Goal: Task Accomplishment & Management: Manage account settings

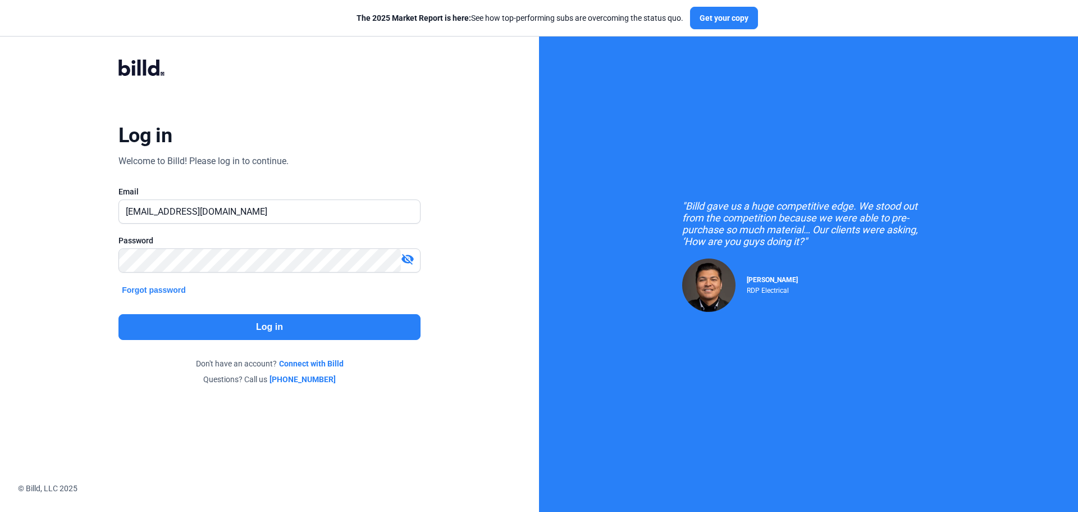
click at [408, 257] on mat-icon "visibility_off" at bounding box center [407, 258] width 13 height 13
click at [230, 321] on button "Log in" at bounding box center [269, 327] width 302 height 26
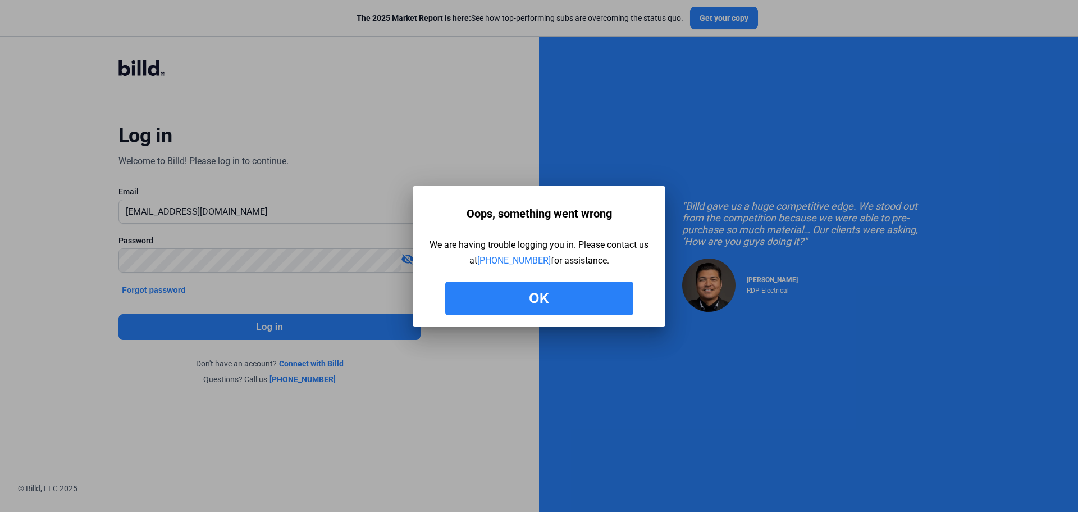
click at [512, 299] on button "Ok" at bounding box center [539, 298] width 188 height 34
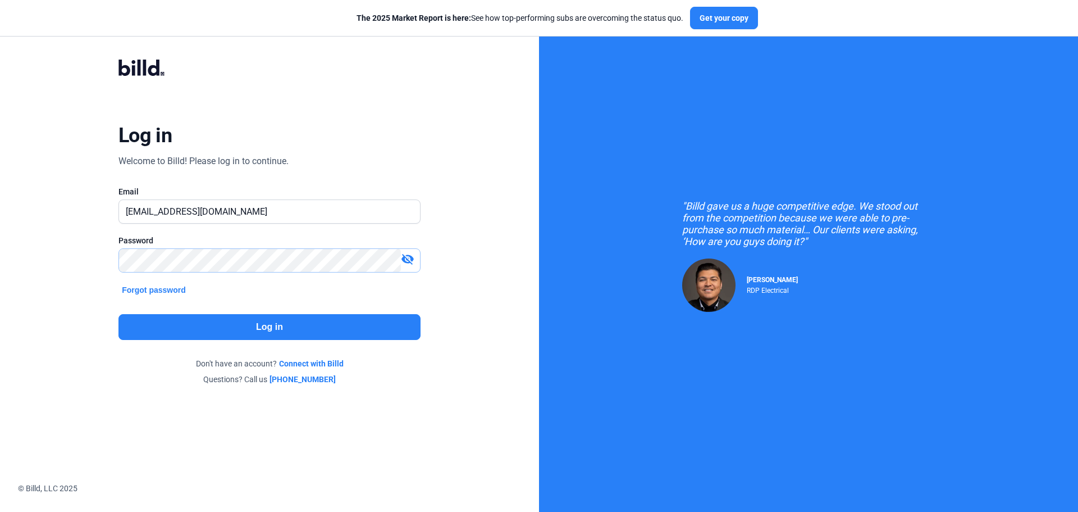
click at [72, 268] on div "Log in Welcome to Billd! Please log in to continue. Email [EMAIL_ADDRESS][DOMAI…" at bounding box center [269, 222] width 539 height 444
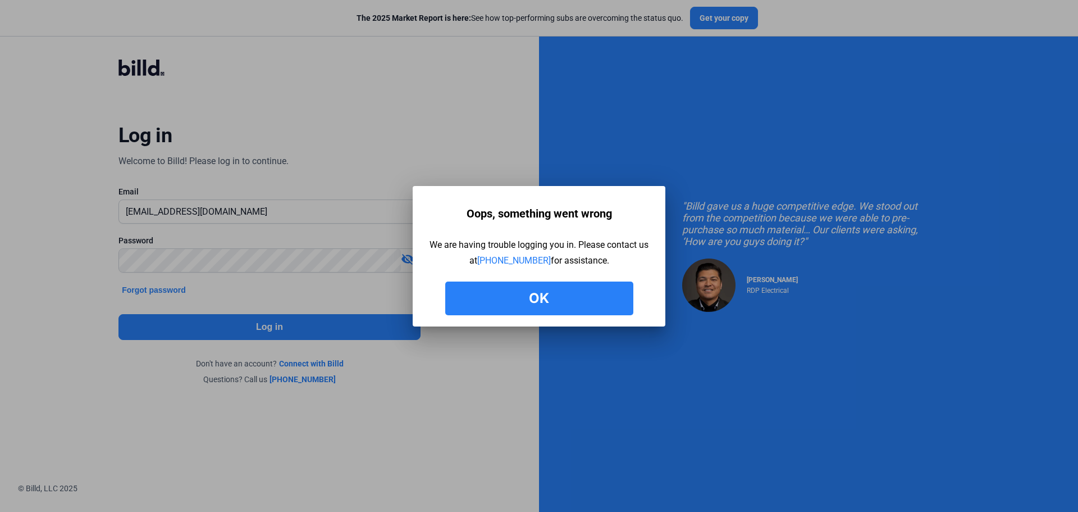
click at [509, 300] on button "Ok" at bounding box center [539, 298] width 188 height 34
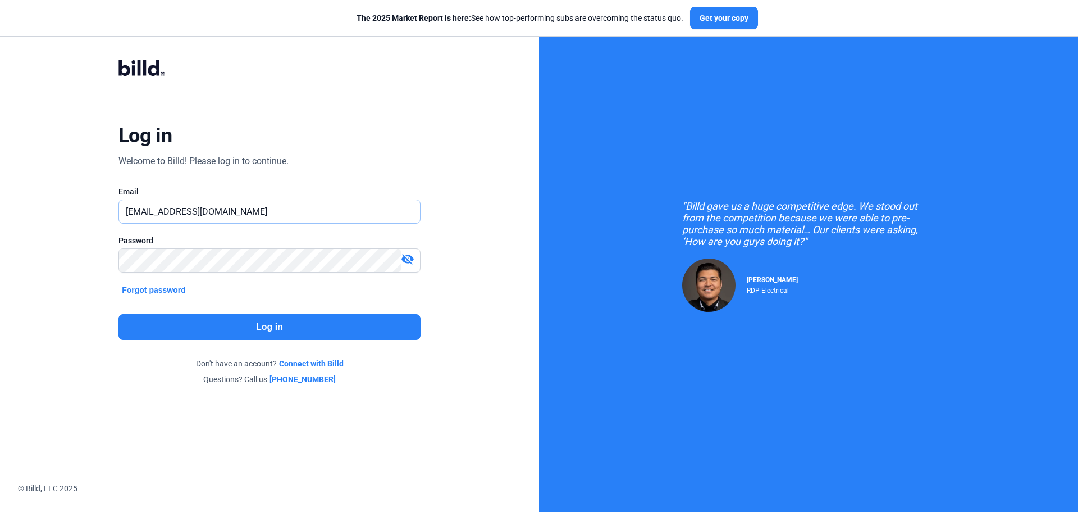
drag, startPoint x: 287, startPoint y: 209, endPoint x: 60, endPoint y: 215, distance: 226.9
click at [60, 215] on div "Log in Welcome to Billd! Please log in to continue. Email [EMAIL_ADDRESS][DOMAI…" at bounding box center [269, 222] width 539 height 444
type input "[EMAIL_ADDRESS][DOMAIN_NAME]"
click at [410, 262] on mat-icon "visibility_off" at bounding box center [407, 258] width 13 height 13
click at [269, 324] on button "Log in" at bounding box center [269, 327] width 302 height 26
